Goal: Transaction & Acquisition: Purchase product/service

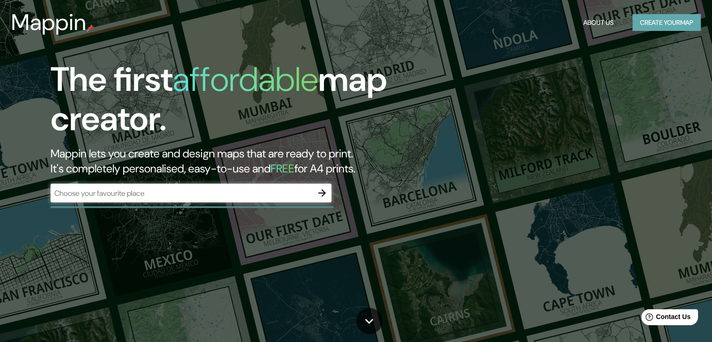
click at [640, 19] on button "Create your map" at bounding box center [666, 22] width 68 height 17
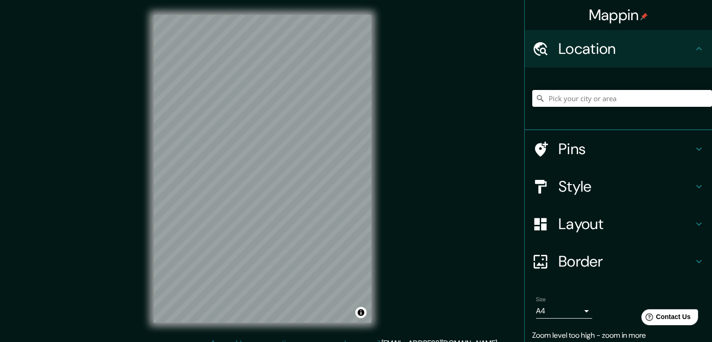
click at [629, 102] on input "Pick your city or area" at bounding box center [622, 98] width 180 height 17
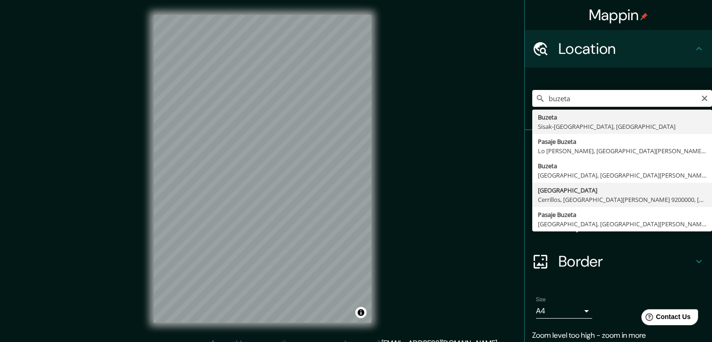
type input "[GEOGRAPHIC_DATA], [GEOGRAPHIC_DATA], [GEOGRAPHIC_DATA][PERSON_NAME], [GEOGRAPH…"
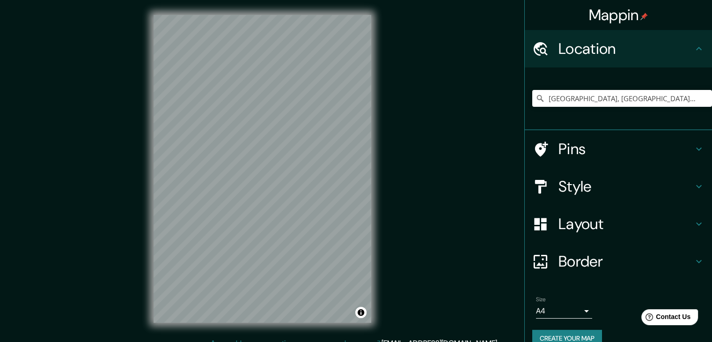
click at [537, 186] on icon at bounding box center [540, 186] width 16 height 16
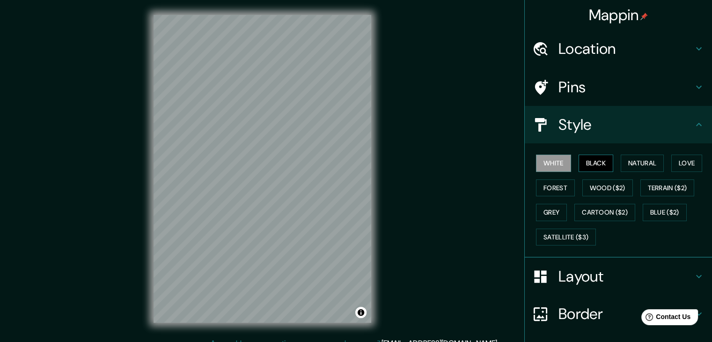
click at [593, 165] on button "Black" at bounding box center [595, 162] width 35 height 17
click at [578, 163] on button "Black" at bounding box center [595, 162] width 35 height 17
click at [545, 159] on button "White" at bounding box center [553, 162] width 35 height 17
click at [640, 169] on button "Natural" at bounding box center [641, 162] width 43 height 17
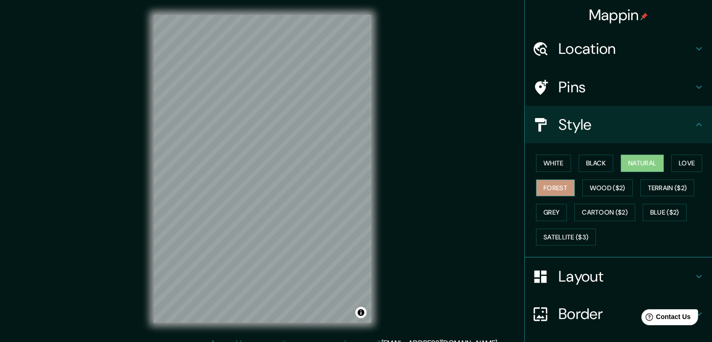
click at [547, 192] on button "Forest" at bounding box center [555, 187] width 39 height 17
click at [591, 191] on button "Wood ($2)" at bounding box center [607, 187] width 51 height 17
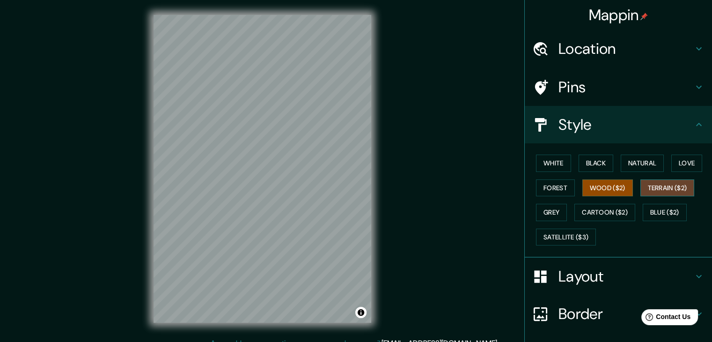
click at [664, 191] on button "Terrain ($2)" at bounding box center [667, 187] width 54 height 17
click at [547, 212] on button "Grey" at bounding box center [551, 212] width 31 height 17
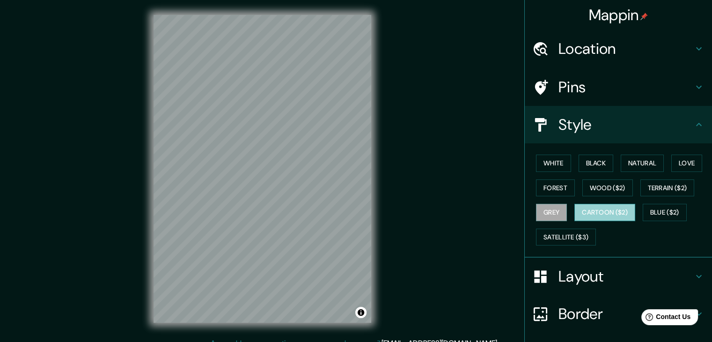
click at [584, 208] on button "Cartoon ($2)" at bounding box center [604, 212] width 61 height 17
click at [543, 208] on button "Grey" at bounding box center [551, 212] width 31 height 17
click at [545, 186] on button "Forest" at bounding box center [555, 187] width 39 height 17
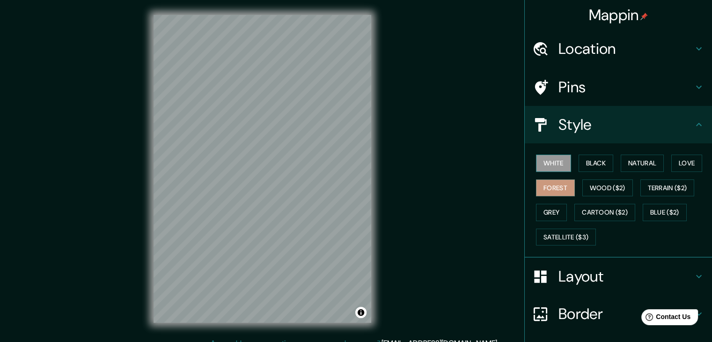
click at [553, 171] on div "White Black Natural Love Forest Wood ($2) Terrain ($2) Grey Cartoon ($2) Blue (…" at bounding box center [622, 200] width 180 height 98
click at [554, 166] on button "White" at bounding box center [553, 162] width 35 height 17
click at [554, 184] on button "Forest" at bounding box center [555, 187] width 39 height 17
click at [554, 161] on button "White" at bounding box center [553, 162] width 35 height 17
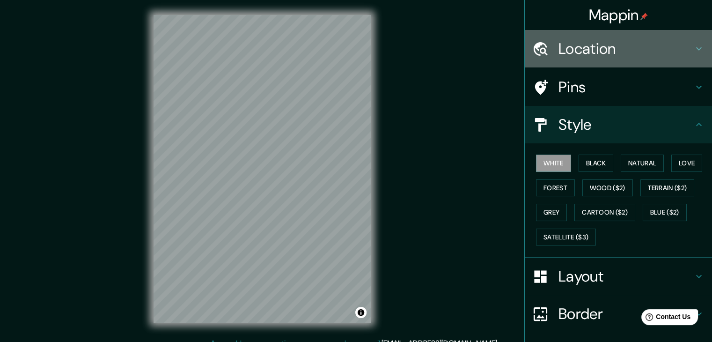
click at [681, 47] on h4 "Location" at bounding box center [625, 48] width 135 height 19
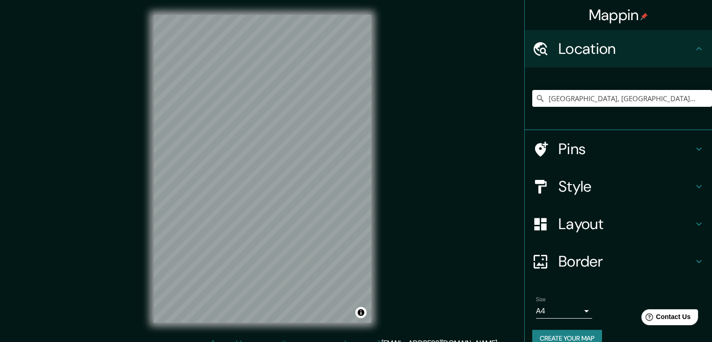
click at [696, 49] on icon at bounding box center [699, 48] width 6 height 3
click at [685, 47] on h4 "Location" at bounding box center [625, 48] width 135 height 19
click at [696, 49] on icon at bounding box center [699, 48] width 6 height 3
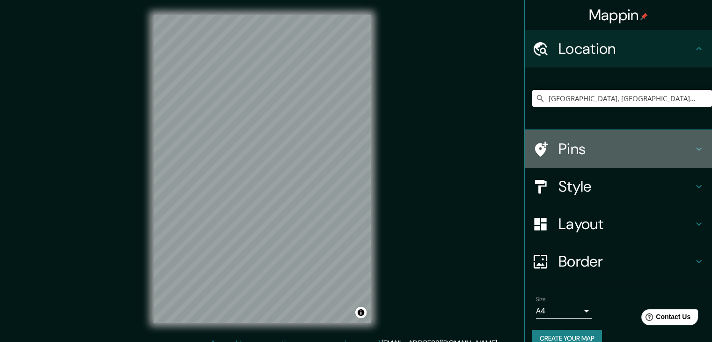
click at [679, 146] on h4 "Pins" at bounding box center [625, 148] width 135 height 19
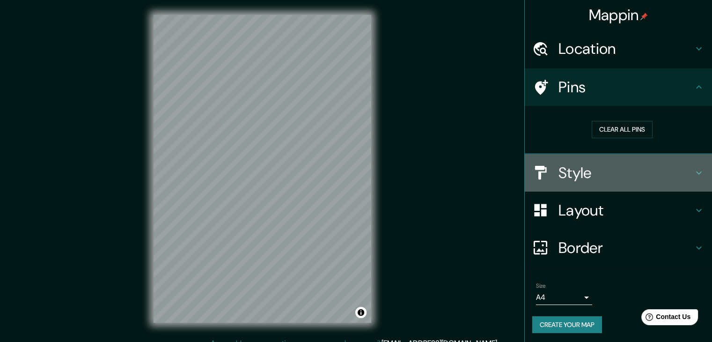
click at [693, 173] on icon at bounding box center [698, 172] width 11 height 11
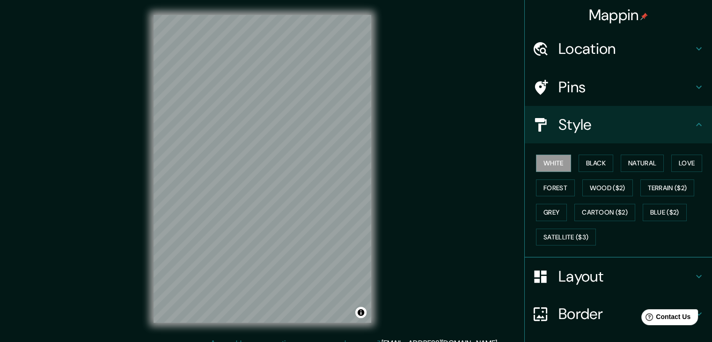
click at [681, 267] on h4 "Layout" at bounding box center [625, 276] width 135 height 19
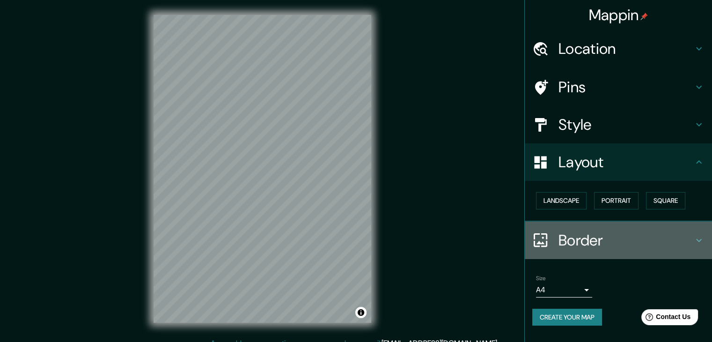
click at [702, 237] on icon at bounding box center [698, 239] width 11 height 11
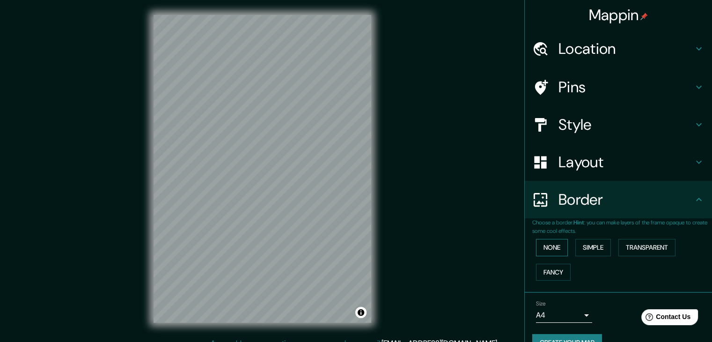
click at [553, 249] on button "None" at bounding box center [552, 247] width 32 height 17
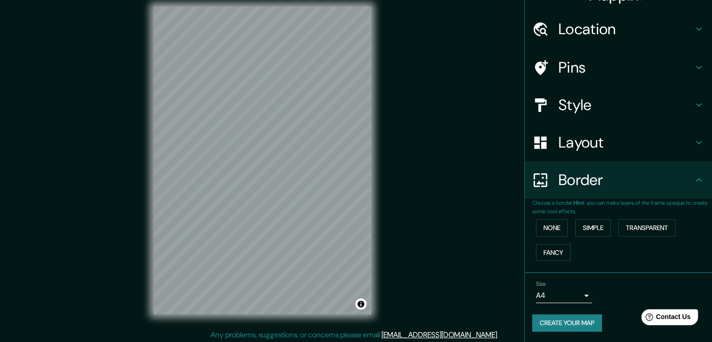
scroll to position [11, 0]
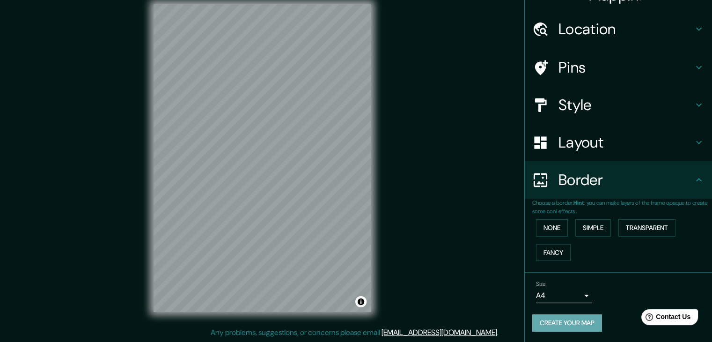
click at [579, 319] on button "Create your map" at bounding box center [567, 322] width 70 height 17
click at [629, 223] on button "Transparent" at bounding box center [646, 227] width 57 height 17
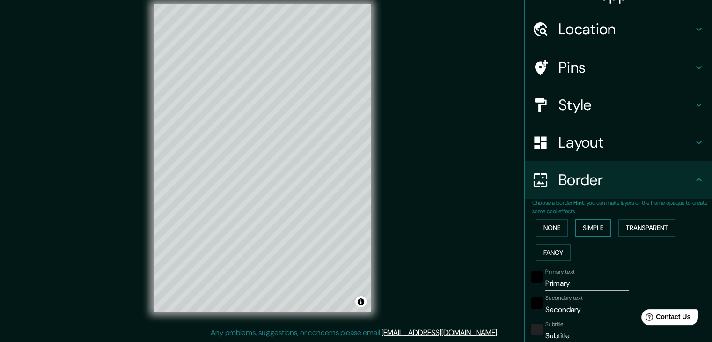
click at [598, 223] on button "Simple" at bounding box center [593, 227] width 36 height 17
click at [552, 226] on button "None" at bounding box center [552, 227] width 32 height 17
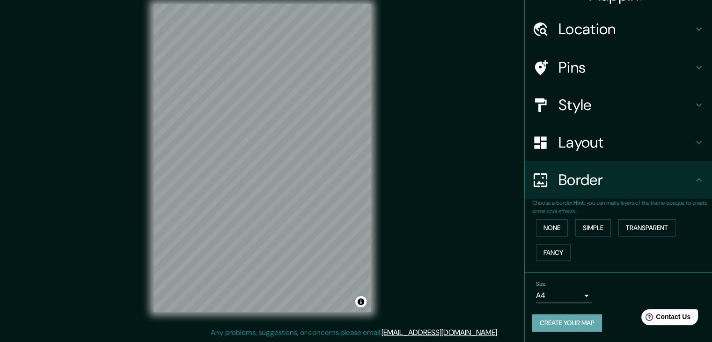
click at [579, 321] on button "Create your map" at bounding box center [567, 322] width 70 height 17
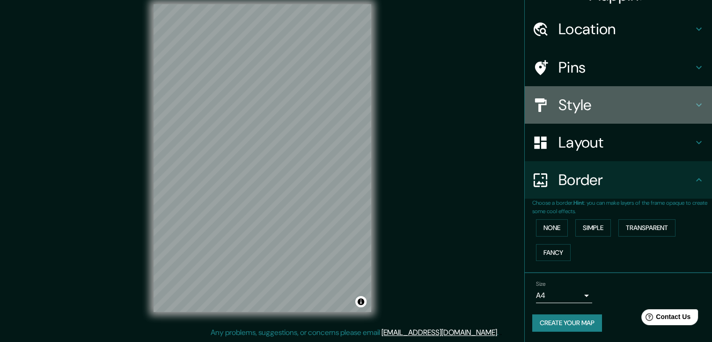
click at [582, 103] on h4 "Style" at bounding box center [625, 104] width 135 height 19
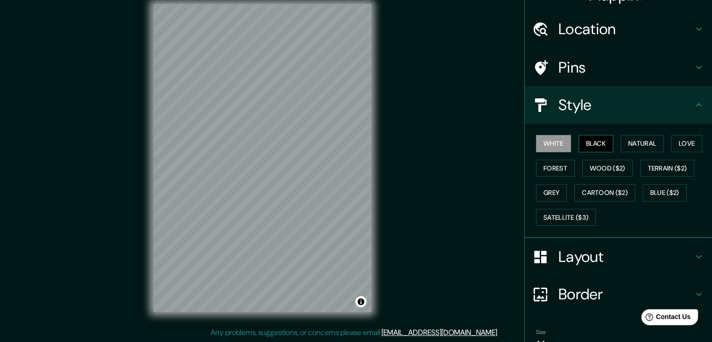
click at [589, 145] on button "Black" at bounding box center [595, 143] width 35 height 17
click at [548, 165] on button "Forest" at bounding box center [555, 168] width 39 height 17
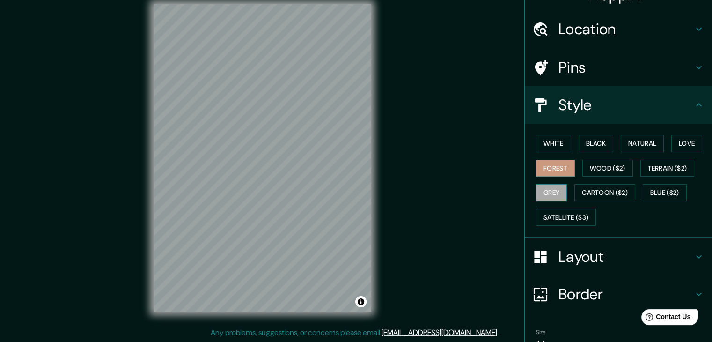
click at [546, 193] on button "Grey" at bounding box center [551, 192] width 31 height 17
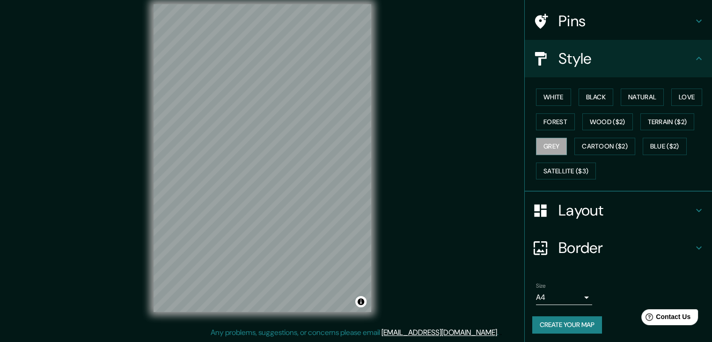
scroll to position [67, 0]
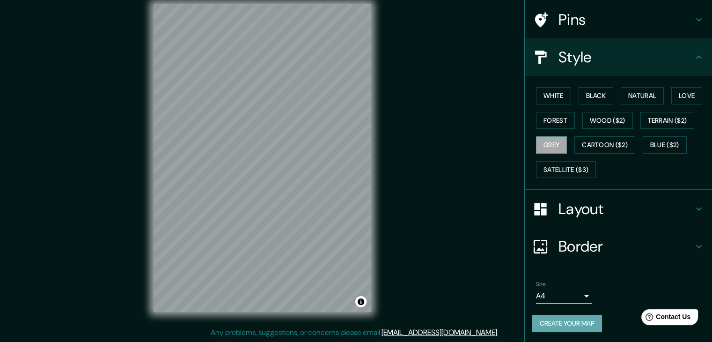
click at [555, 319] on button "Create your map" at bounding box center [567, 322] width 70 height 17
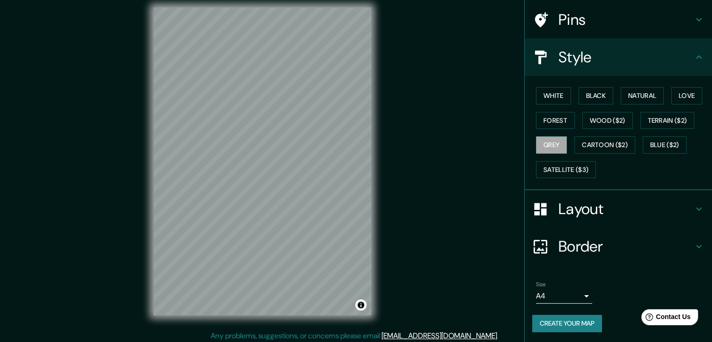
scroll to position [7, 0]
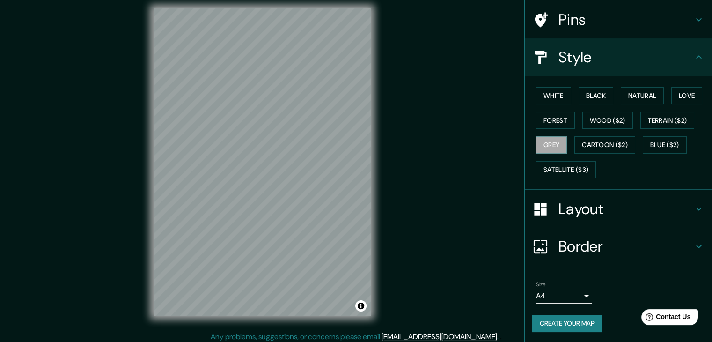
click at [575, 321] on button "Create your map" at bounding box center [567, 322] width 70 height 17
drag, startPoint x: 543, startPoint y: 97, endPoint x: 545, endPoint y: 102, distance: 4.9
click at [543, 98] on button "White" at bounding box center [553, 95] width 35 height 17
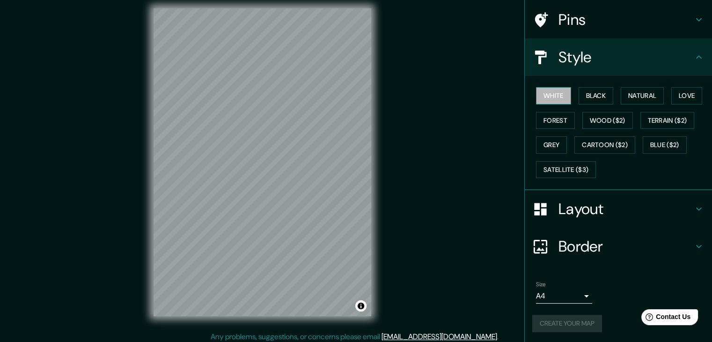
click at [550, 102] on button "White" at bounding box center [553, 95] width 35 height 17
click at [565, 319] on button "Create your map" at bounding box center [567, 322] width 70 height 17
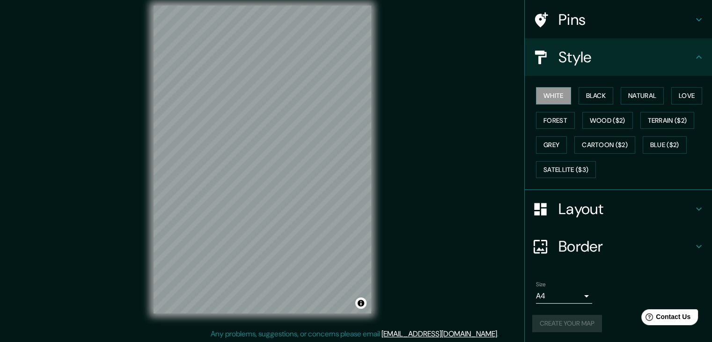
scroll to position [11, 0]
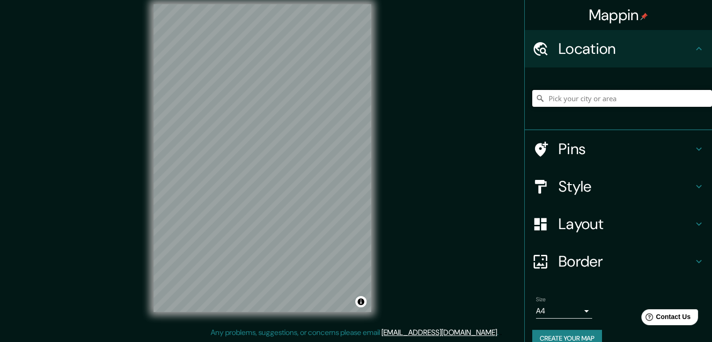
click at [629, 102] on input "Pick your city or area" at bounding box center [622, 98] width 180 height 17
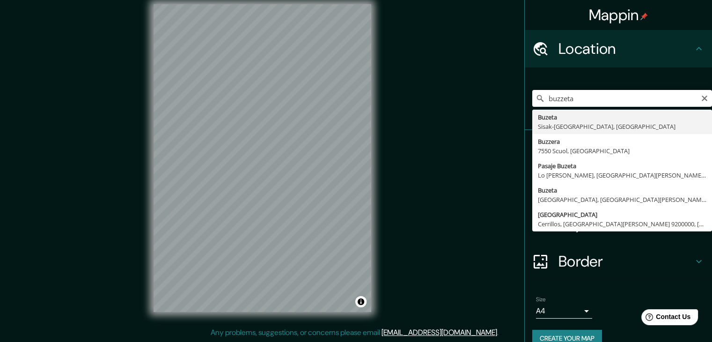
type input "Avenida Buzeta, Cerrillos, Región Metropolitana de Santiago 9200000, Chile"
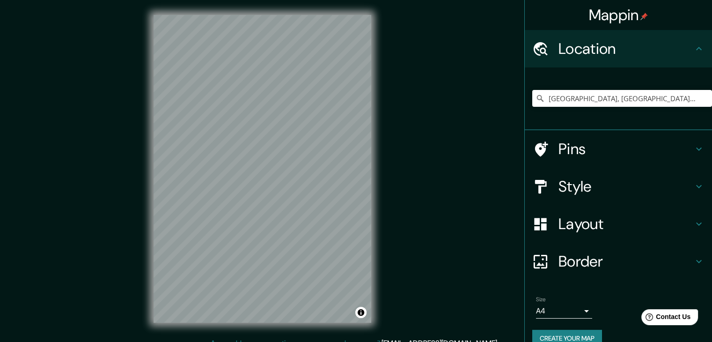
click at [577, 332] on button "Create your map" at bounding box center [567, 337] width 70 height 17
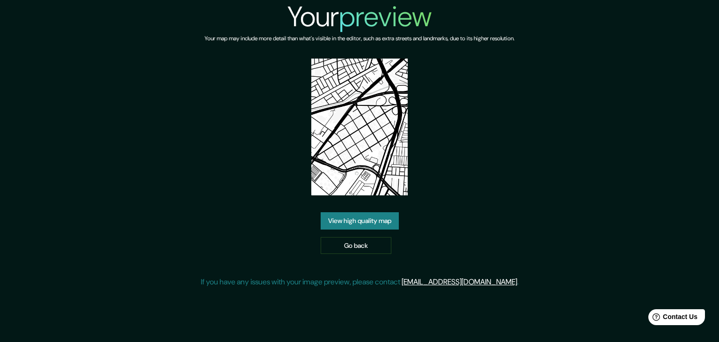
click at [349, 212] on link "View high quality map" at bounding box center [360, 220] width 78 height 17
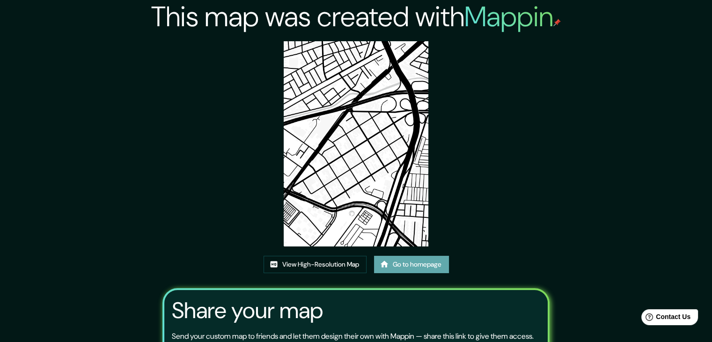
click at [412, 265] on link "Go to homepage" at bounding box center [411, 263] width 75 height 17
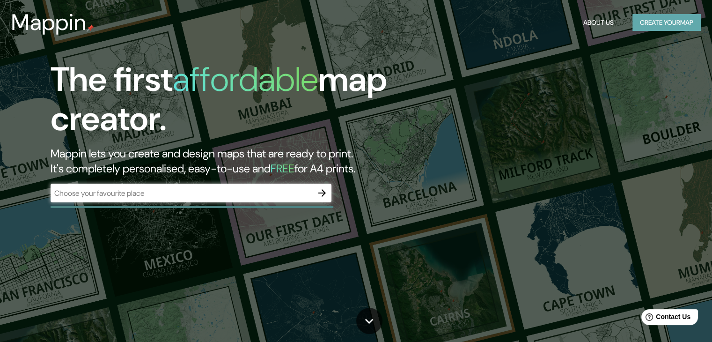
click at [671, 20] on button "Create your map" at bounding box center [666, 22] width 68 height 17
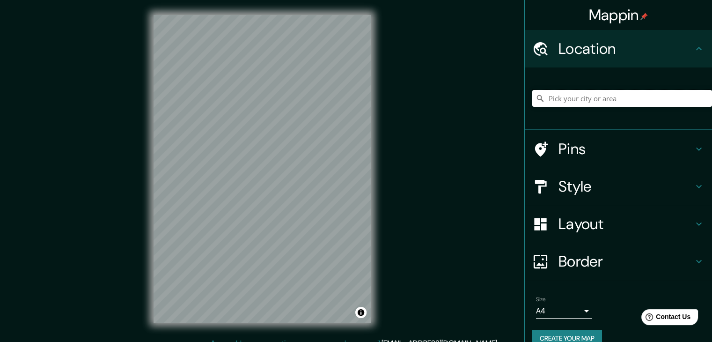
click at [584, 103] on input "Pick your city or area" at bounding box center [622, 98] width 180 height 17
click at [591, 102] on input "Pick your city or area" at bounding box center [622, 98] width 180 height 17
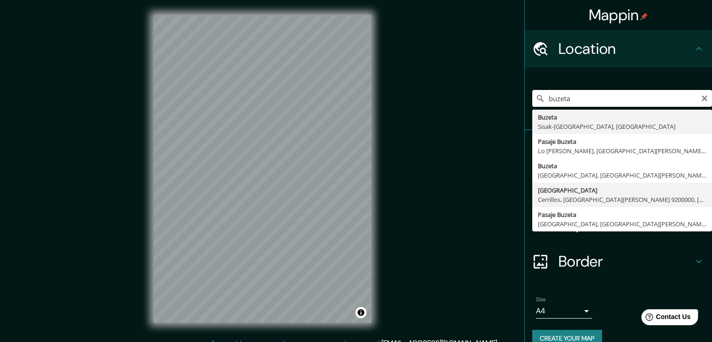
type input "[GEOGRAPHIC_DATA], [GEOGRAPHIC_DATA], [GEOGRAPHIC_DATA][PERSON_NAME], [GEOGRAPH…"
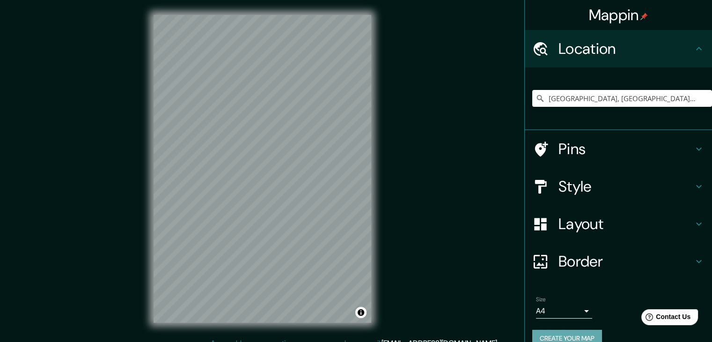
click at [574, 333] on button "Create your map" at bounding box center [567, 337] width 70 height 17
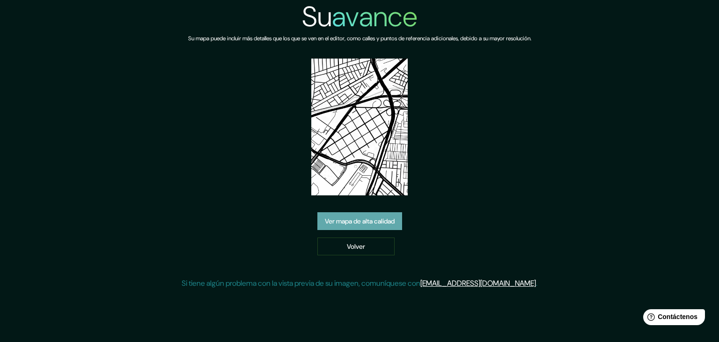
click at [400, 212] on link "Ver mapa de alta calidad" at bounding box center [359, 221] width 85 height 18
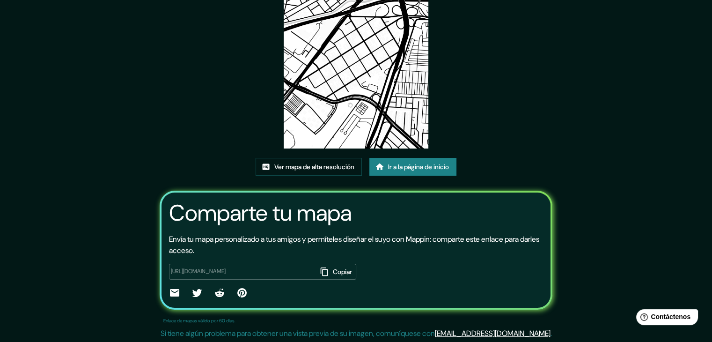
scroll to position [98, 0]
click at [300, 169] on font "Ver mapa de alta resolución" at bounding box center [314, 166] width 80 height 8
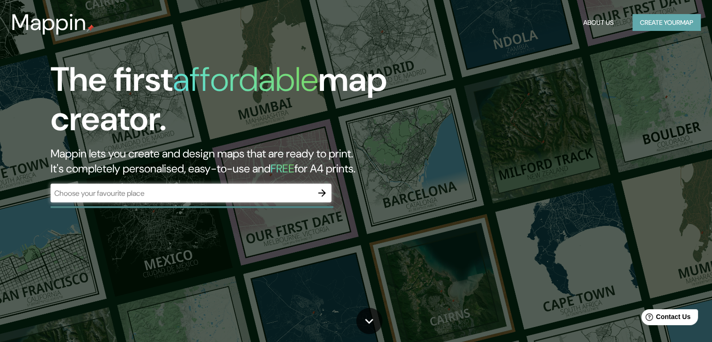
click at [667, 20] on button "Create your map" at bounding box center [666, 22] width 68 height 17
